Goal: Information Seeking & Learning: Check status

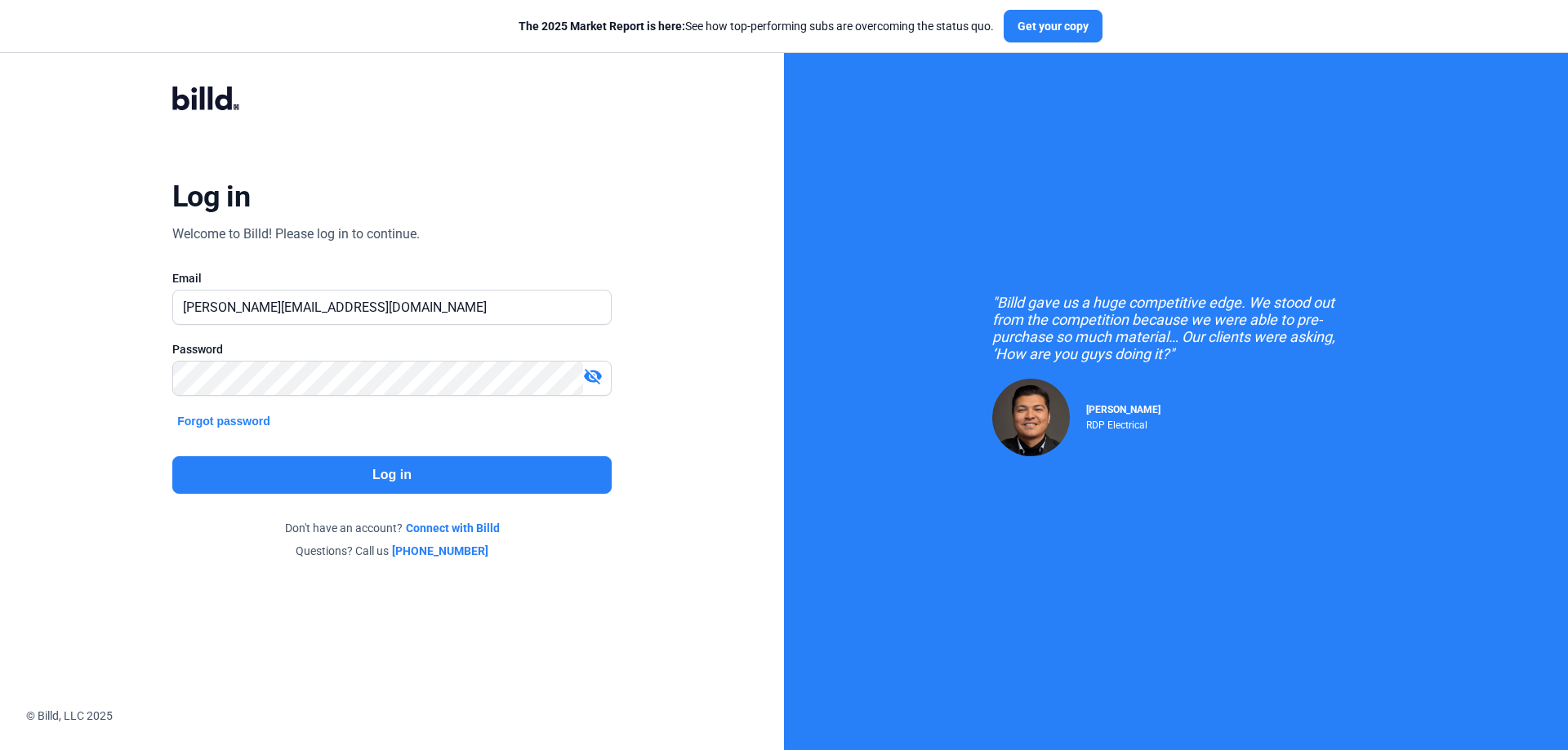
click at [266, 487] on button "Log in" at bounding box center [392, 475] width 440 height 38
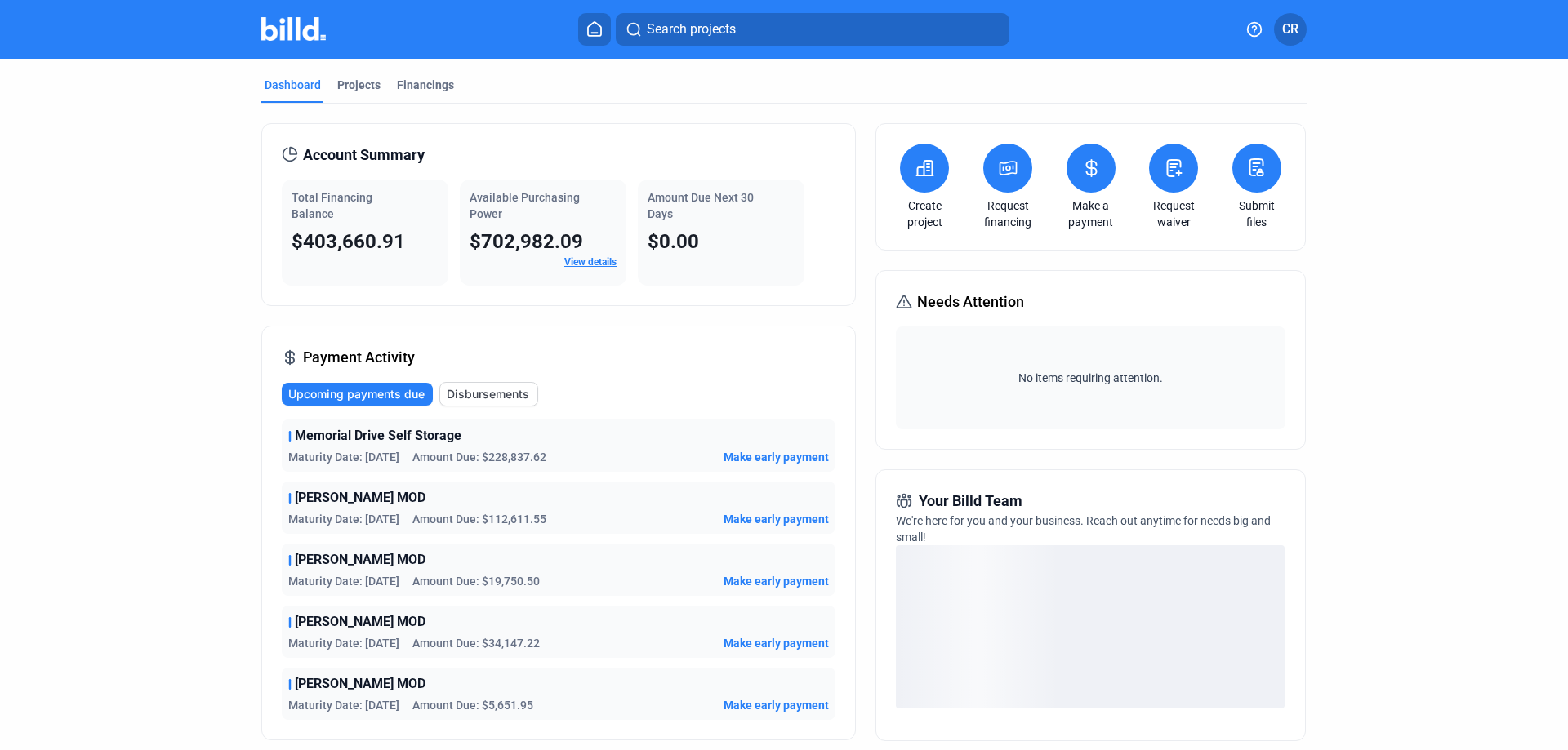
click at [589, 253] on div "$702,982.09" at bounding box center [543, 242] width 147 height 26
click at [585, 261] on link "View details" at bounding box center [591, 262] width 52 height 11
